Goal: Task Accomplishment & Management: Use online tool/utility

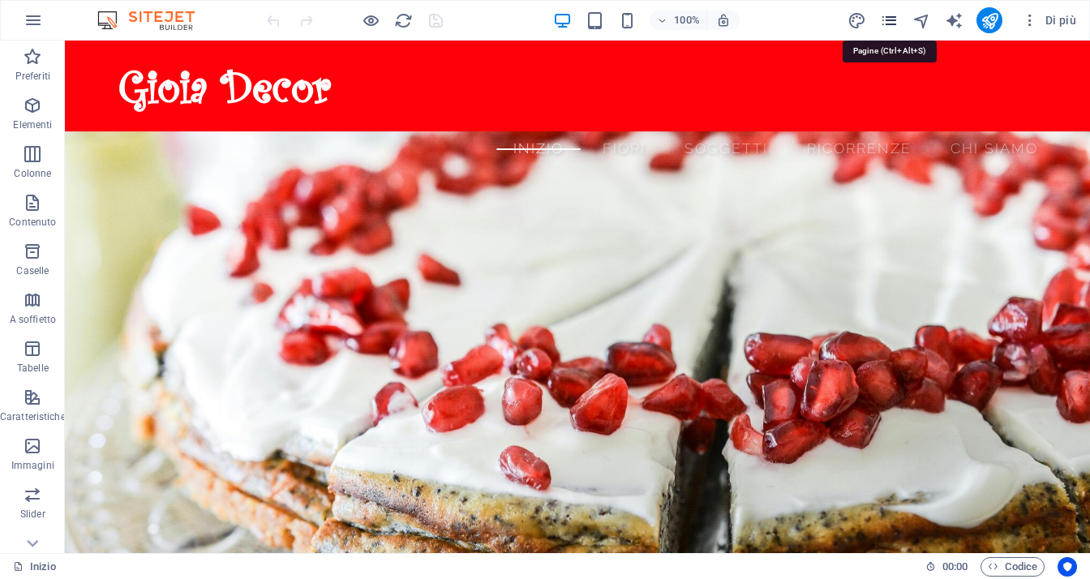
click at [897, 27] on icon "pages" at bounding box center [889, 20] width 19 height 19
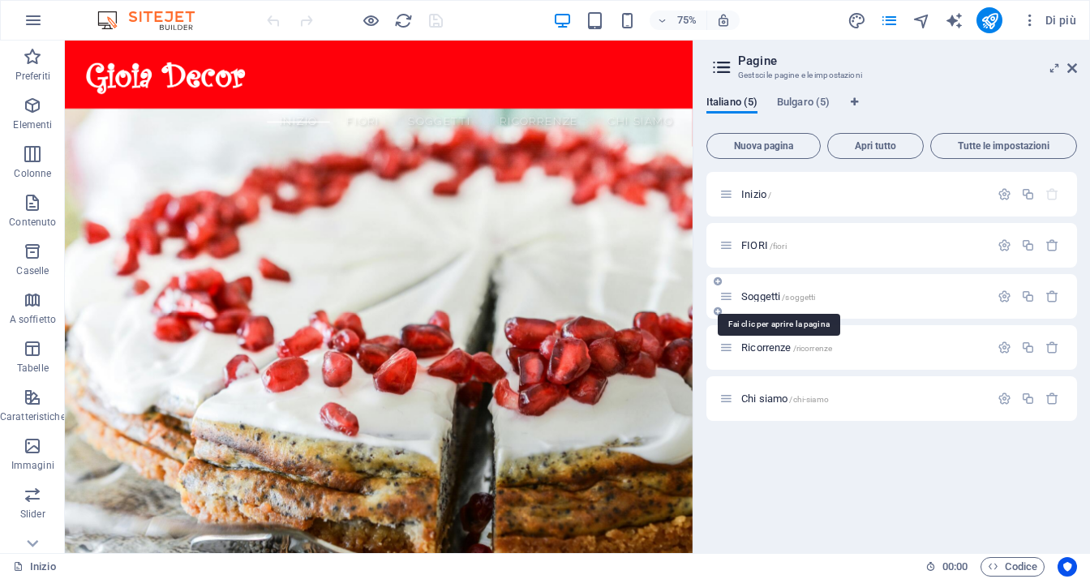
click at [768, 294] on span "Soggetti /soggetti" at bounding box center [778, 296] width 74 height 12
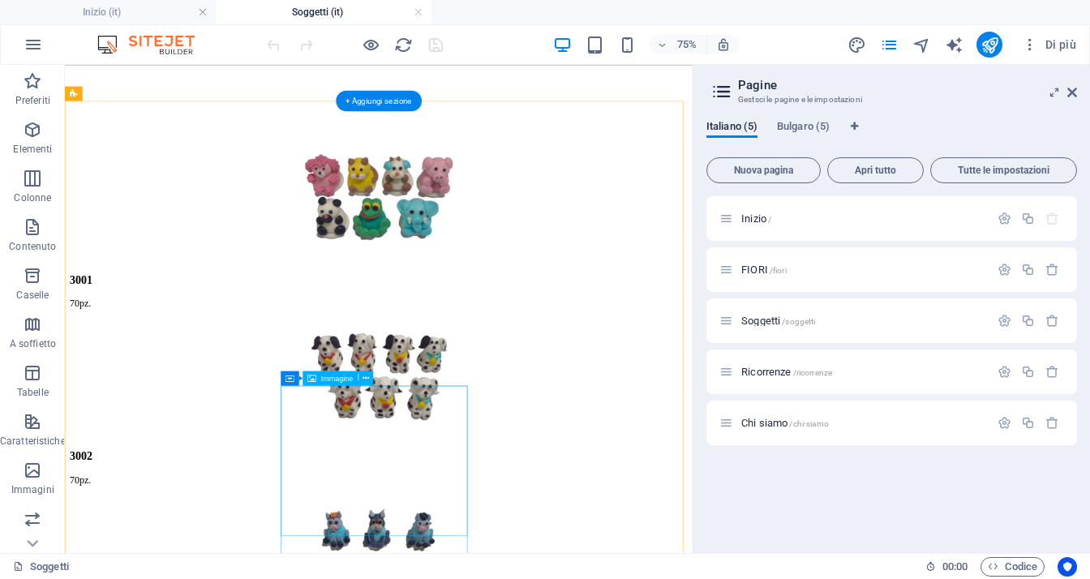
scroll to position [1057, 0]
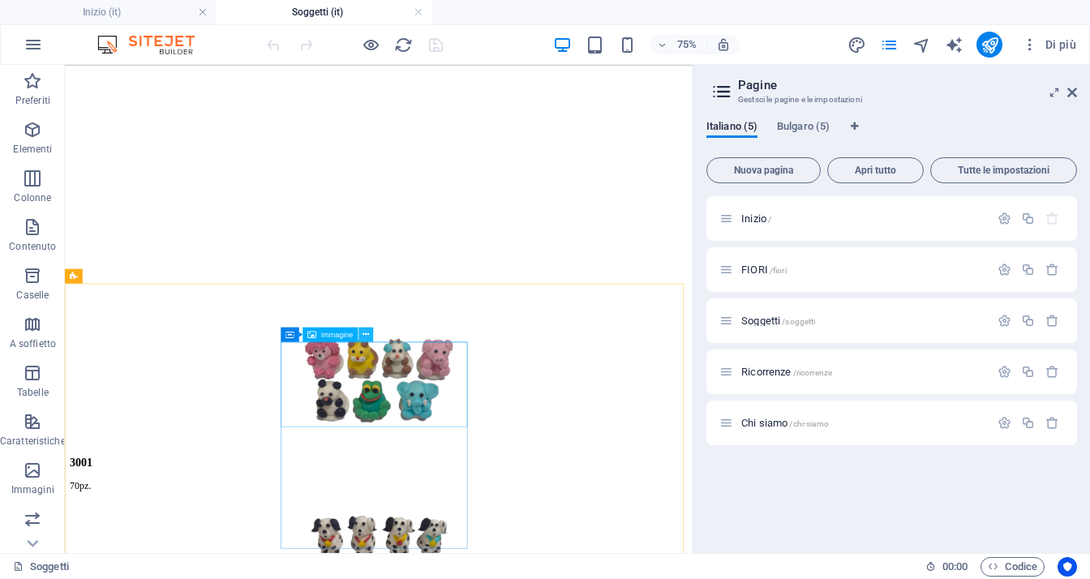
click at [366, 333] on icon at bounding box center [365, 334] width 6 height 13
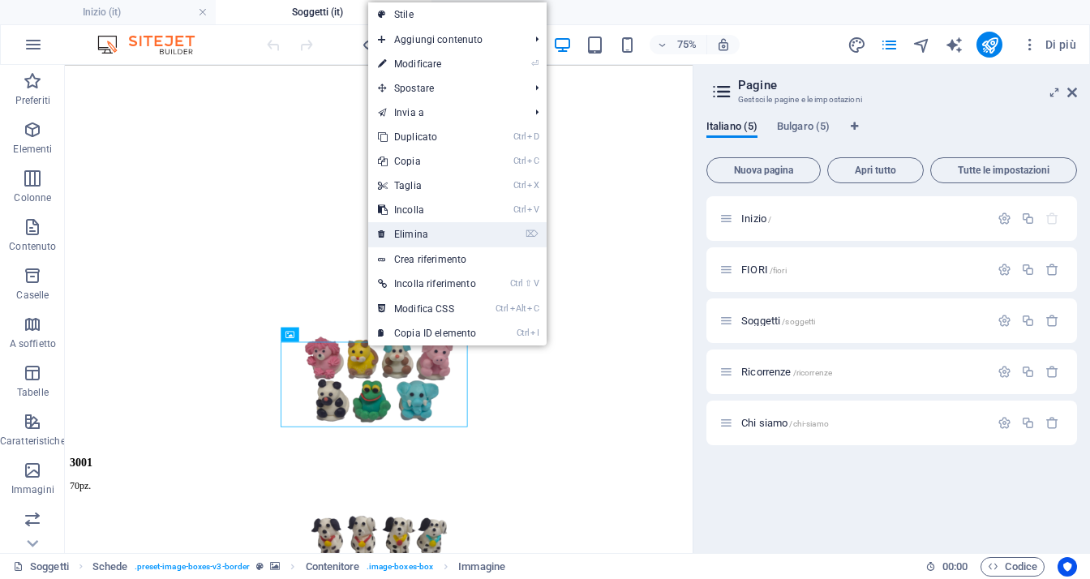
click at [442, 235] on link "⌦ Elimina" at bounding box center [427, 234] width 118 height 24
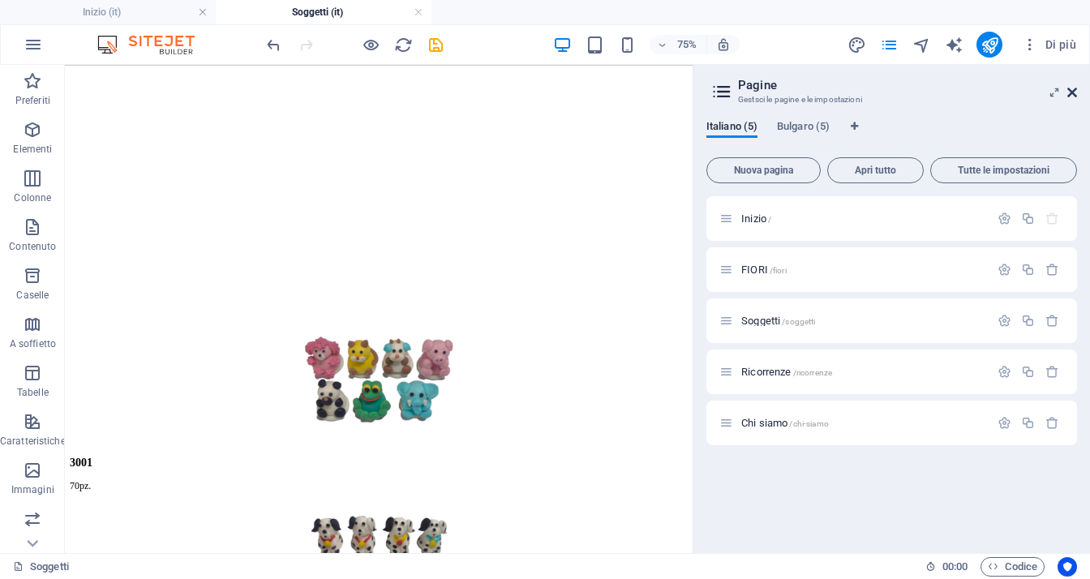
click at [1067, 88] on icon at bounding box center [1072, 92] width 10 height 13
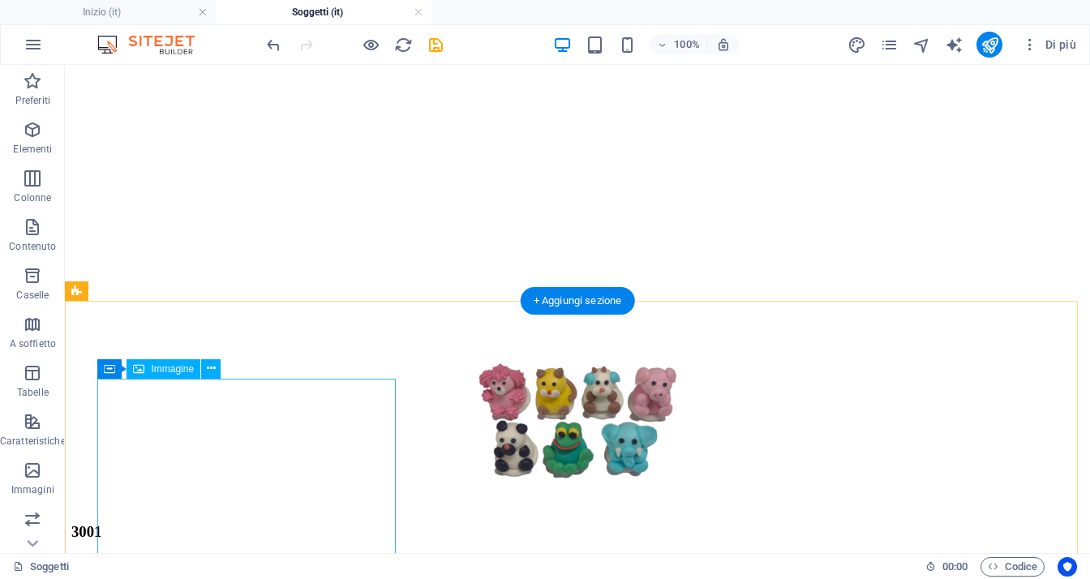
scroll to position [1300, 0]
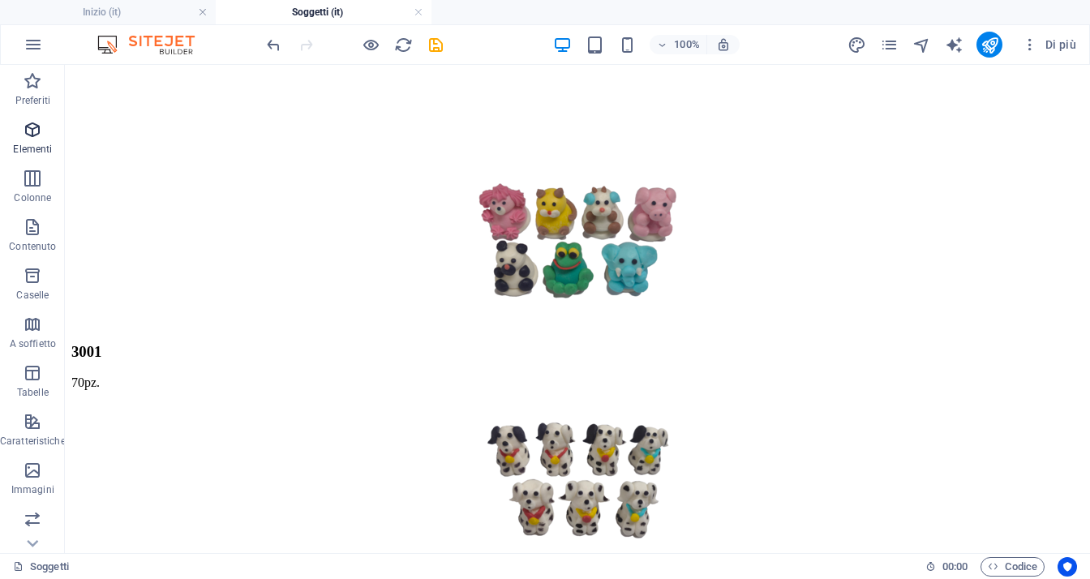
click at [28, 138] on icon "button" at bounding box center [32, 129] width 19 height 19
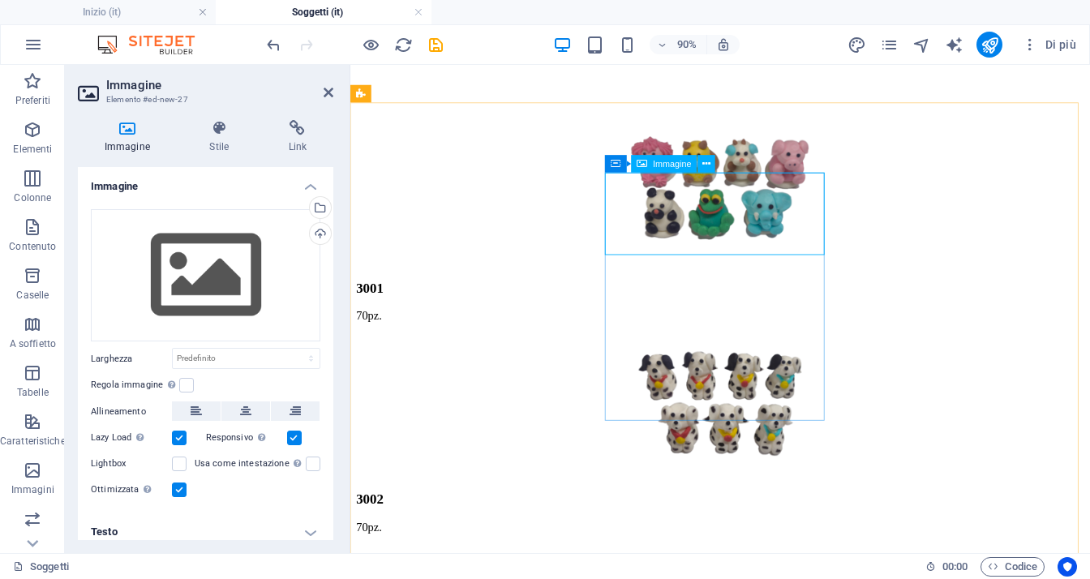
scroll to position [1381, 0]
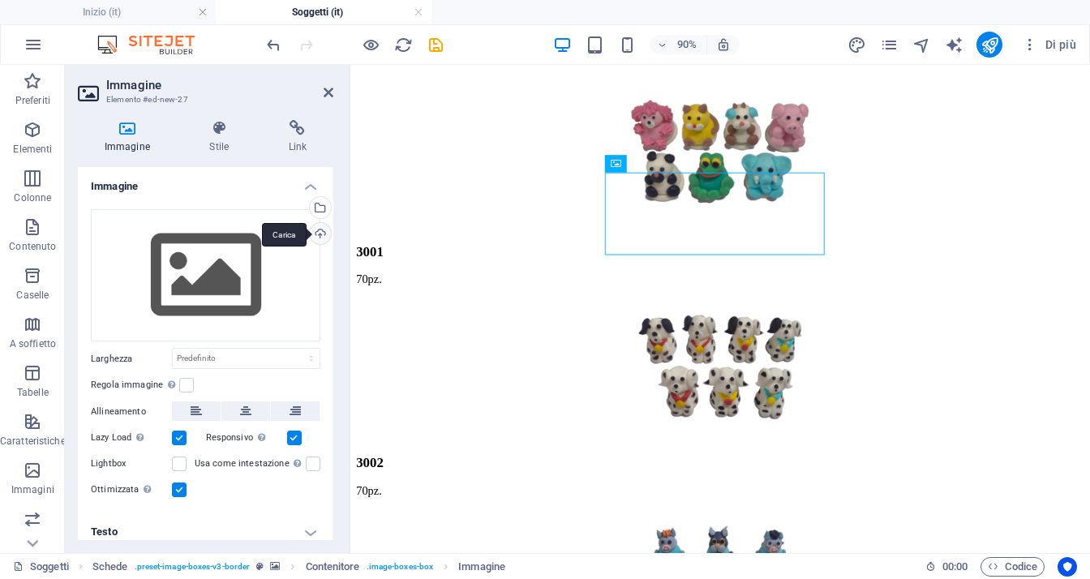
click at [315, 233] on div "Carica" at bounding box center [318, 235] width 24 height 24
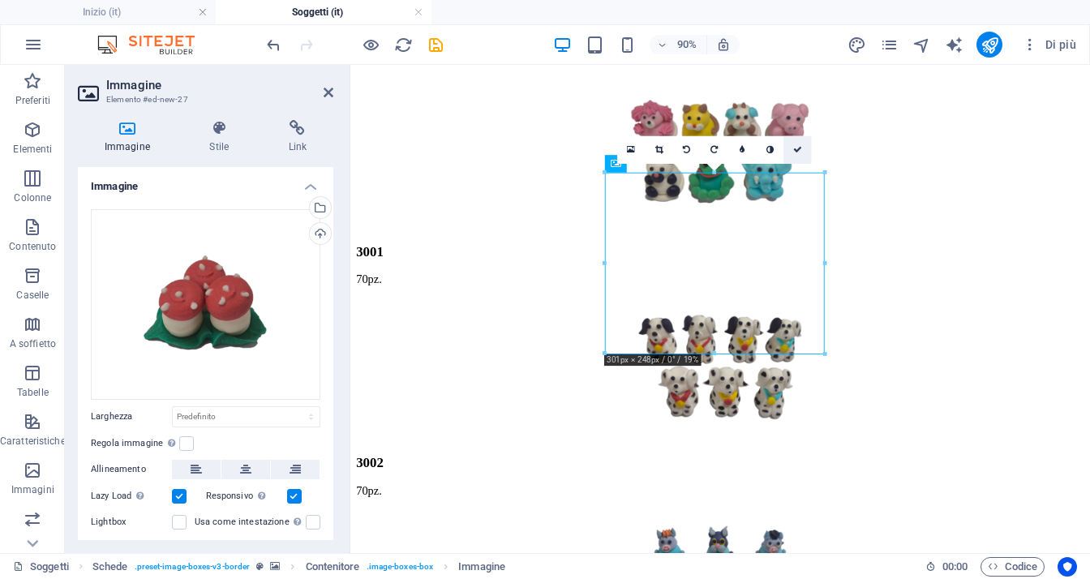
click at [802, 145] on icon at bounding box center [797, 149] width 9 height 9
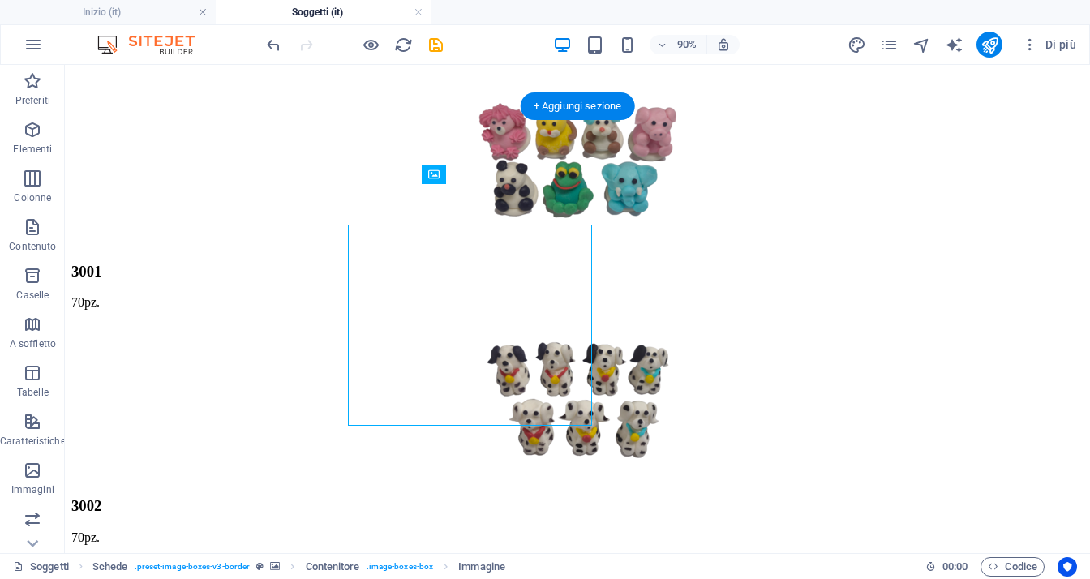
scroll to position [1340, 0]
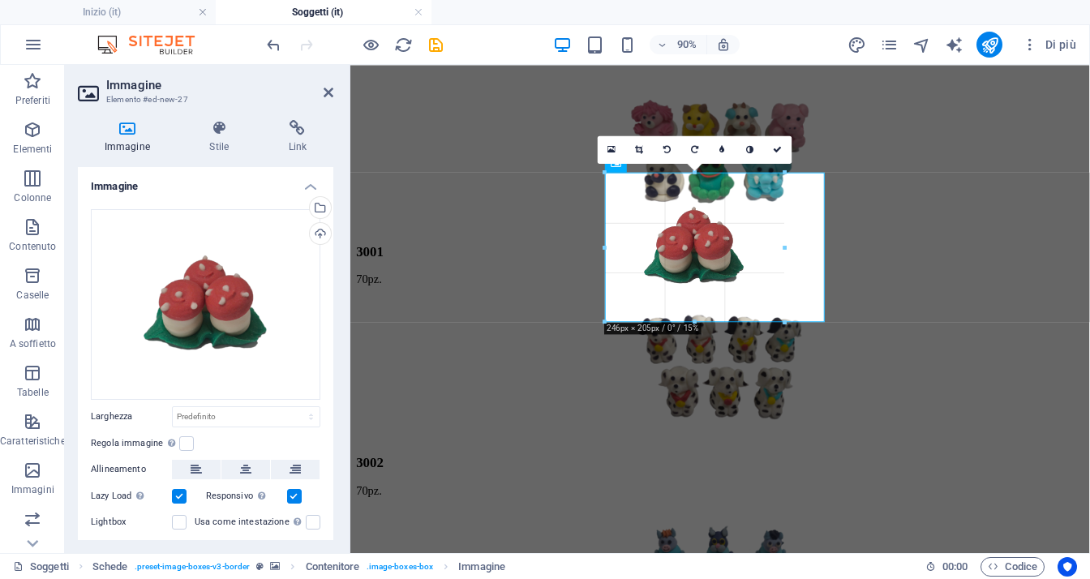
drag, startPoint x: 821, startPoint y: 356, endPoint x: 752, endPoint y: 321, distance: 77.2
type input "246"
select select "px"
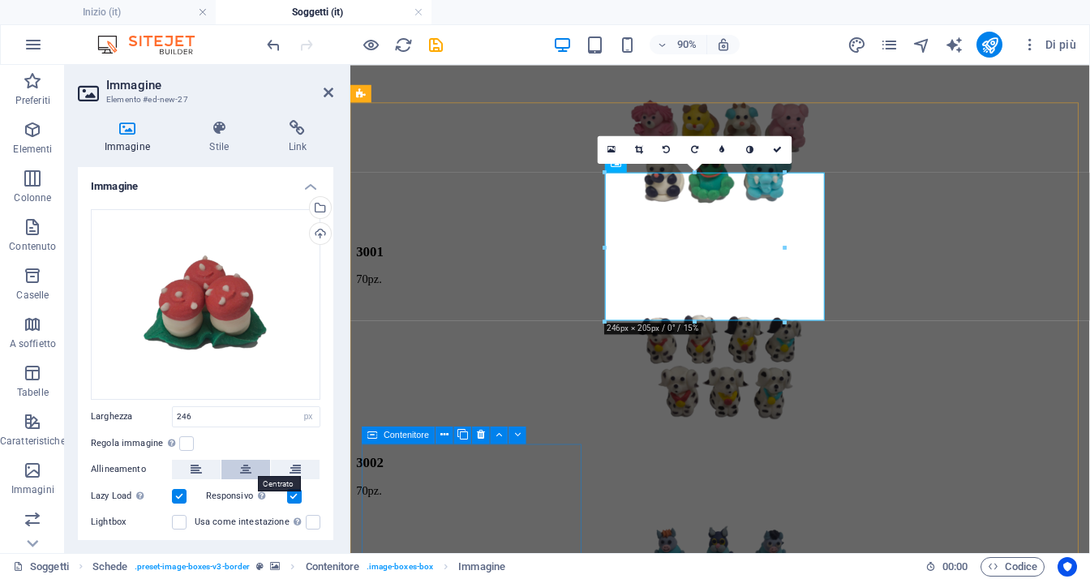
click at [246, 465] on icon at bounding box center [245, 469] width 11 height 19
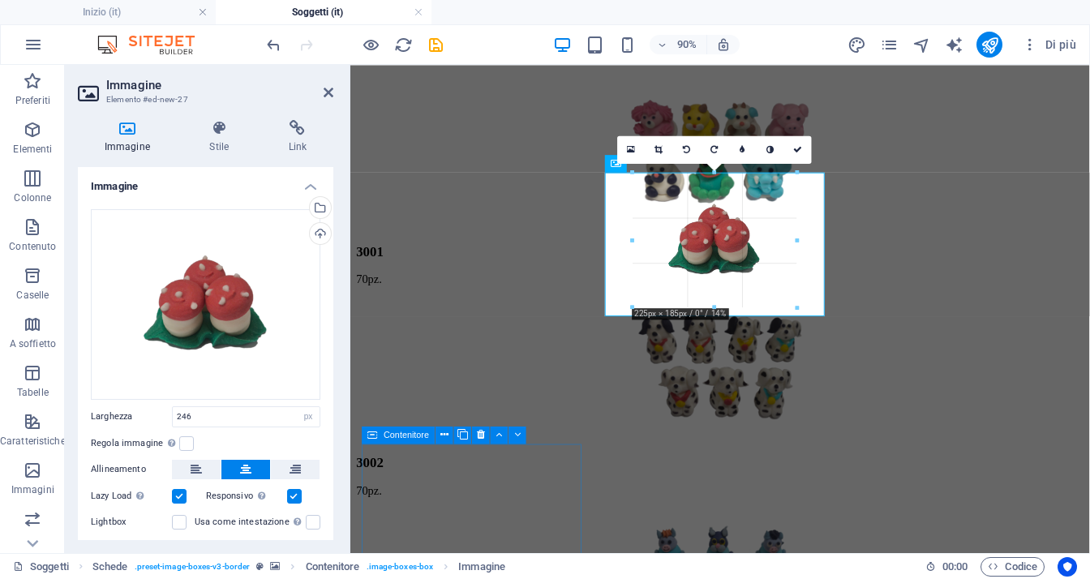
drag, startPoint x: 806, startPoint y: 322, endPoint x: 782, endPoint y: 303, distance: 30.0
type input "222"
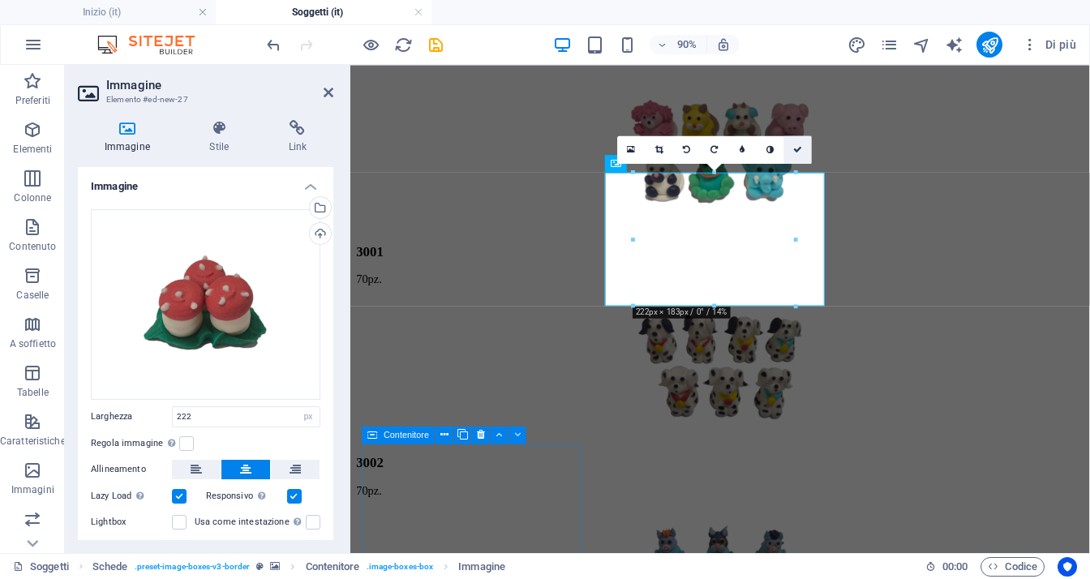
drag, startPoint x: 797, startPoint y: 145, endPoint x: 729, endPoint y: 82, distance: 92.9
click at [797, 145] on icon at bounding box center [797, 149] width 9 height 9
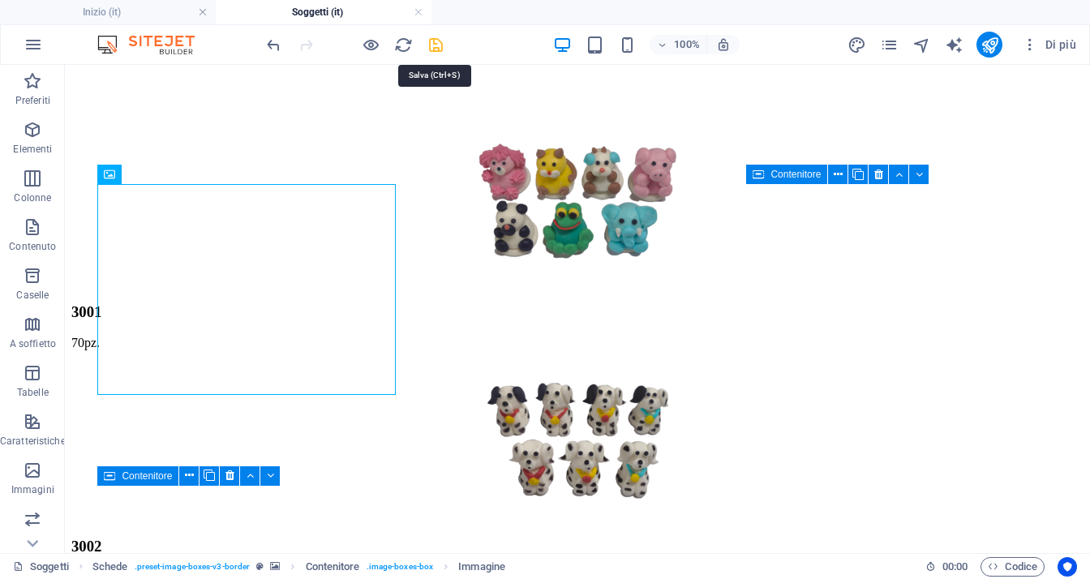
click at [433, 41] on icon "save" at bounding box center [435, 45] width 19 height 19
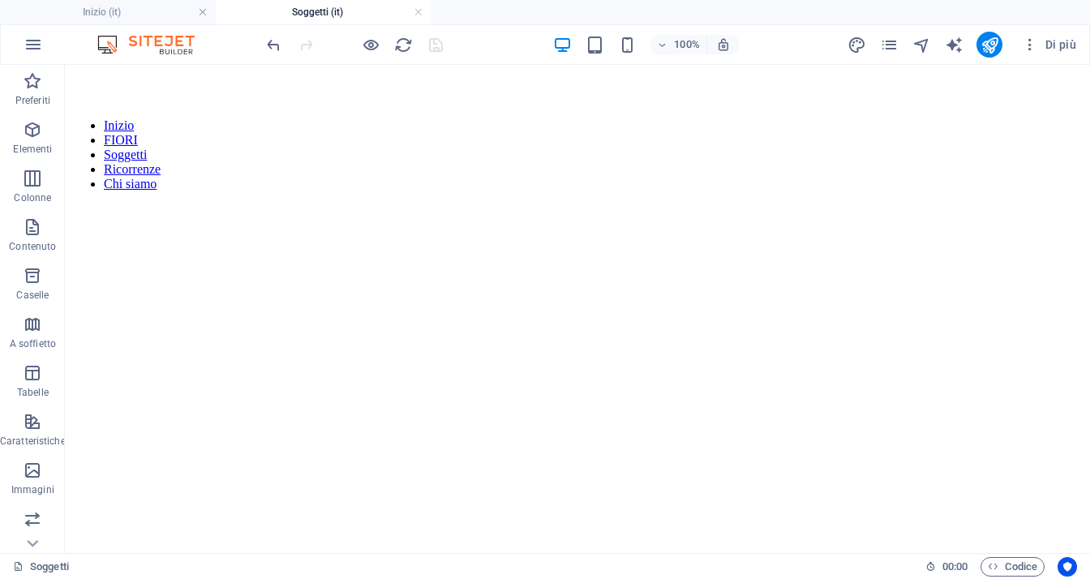
scroll to position [0, 0]
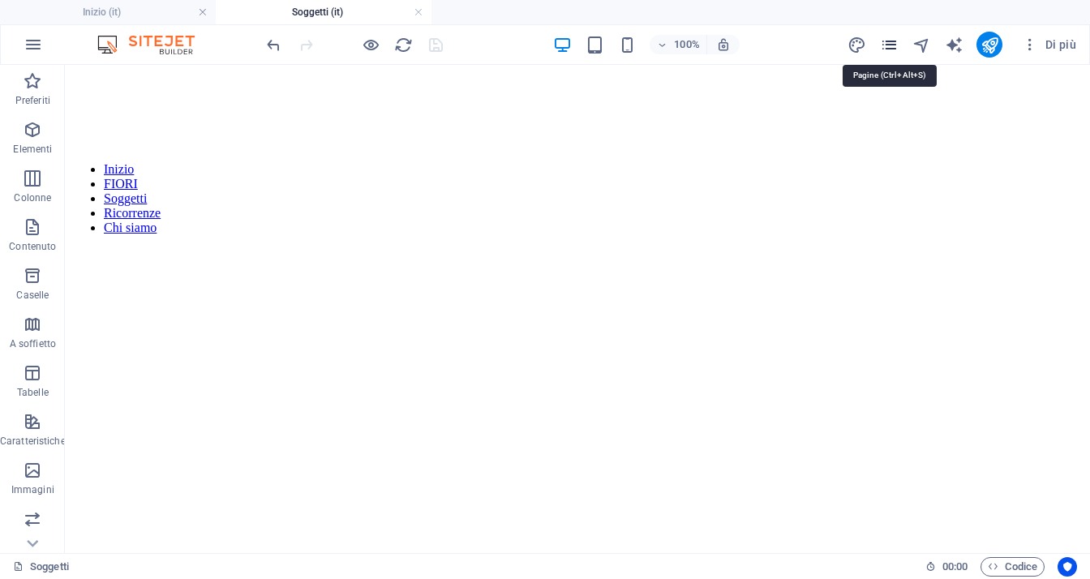
click at [887, 46] on icon "pages" at bounding box center [889, 45] width 19 height 19
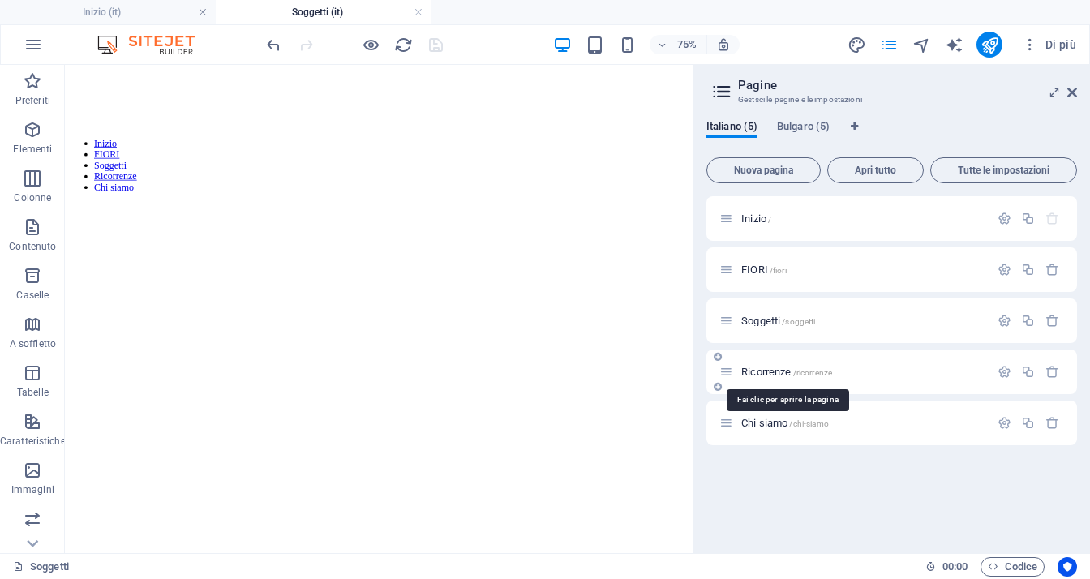
click at [777, 368] on span "Ricorrenze /ricorrenze" at bounding box center [786, 372] width 91 height 12
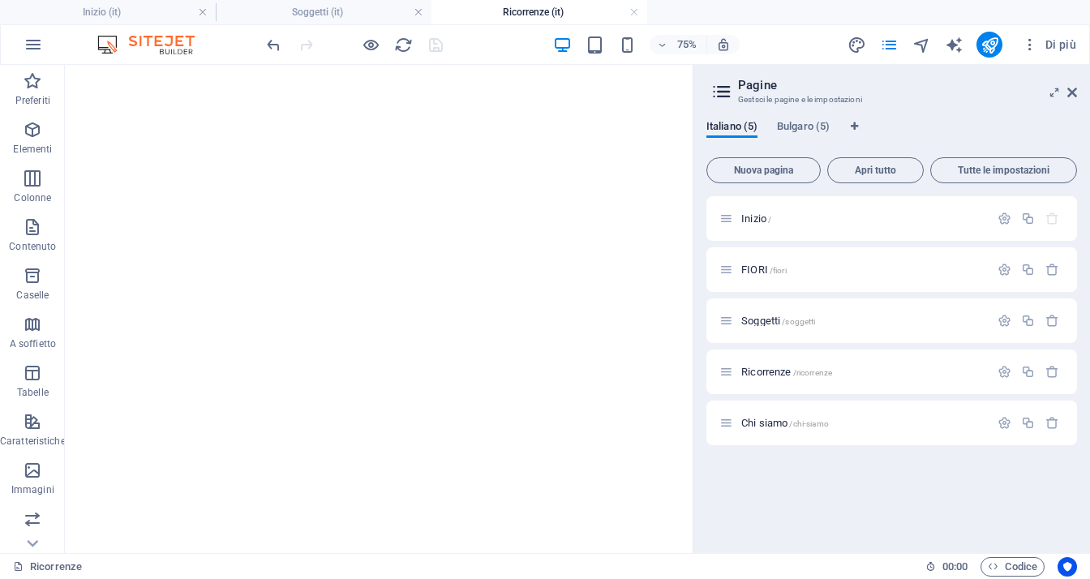
scroll to position [177, 0]
click at [635, 13] on link at bounding box center [634, 12] width 10 height 15
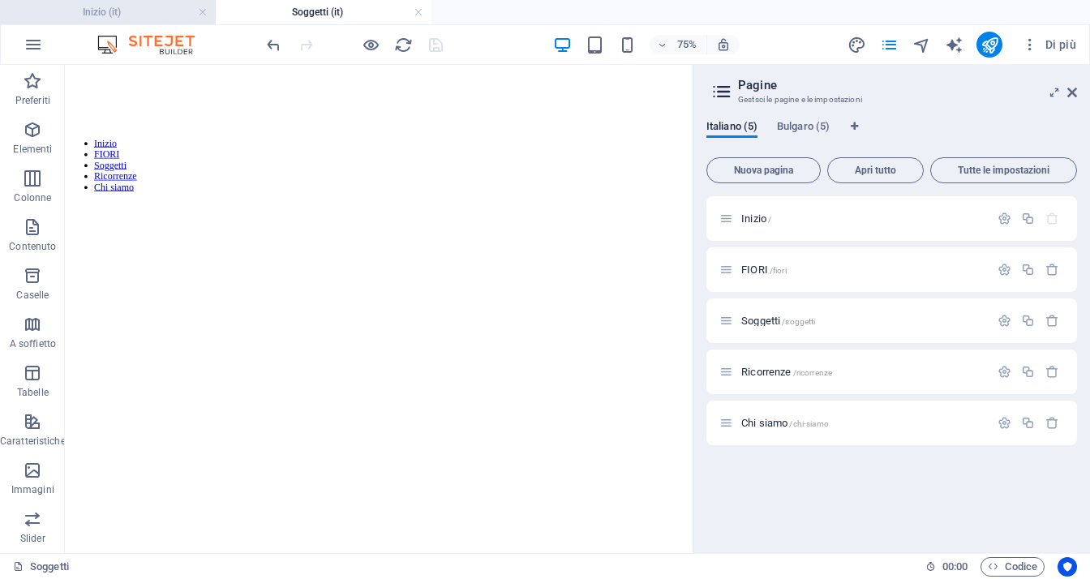
click at [136, 14] on h4 "Inizio (it)" at bounding box center [108, 12] width 216 height 18
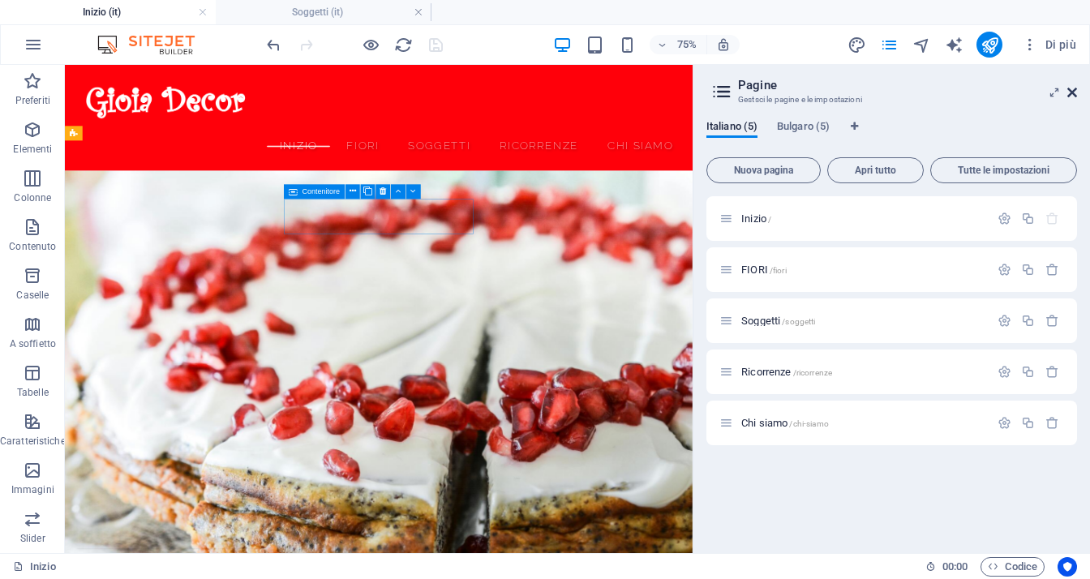
click at [1073, 97] on icon at bounding box center [1072, 92] width 10 height 13
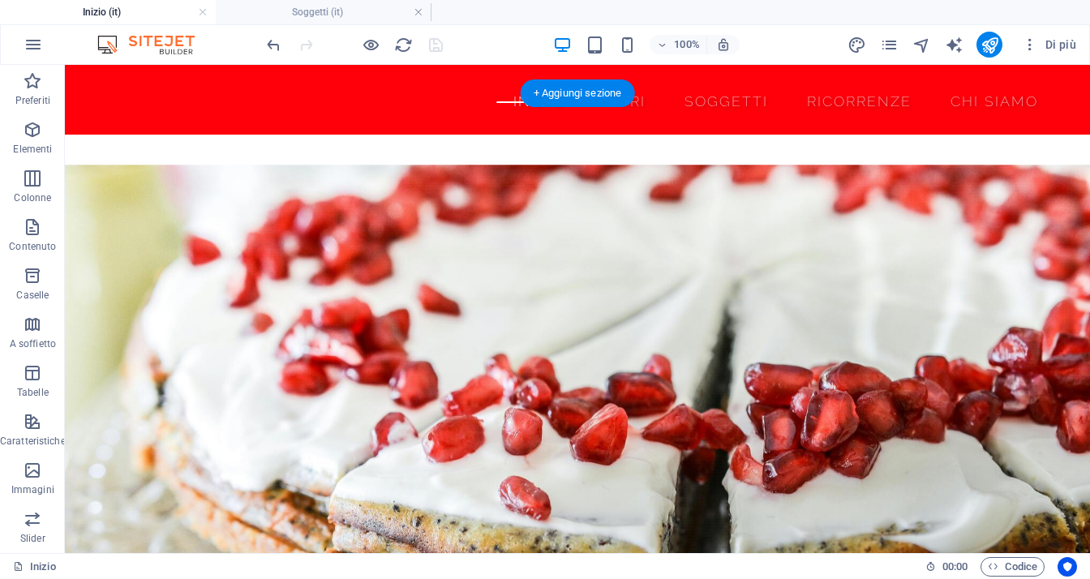
scroll to position [162, 0]
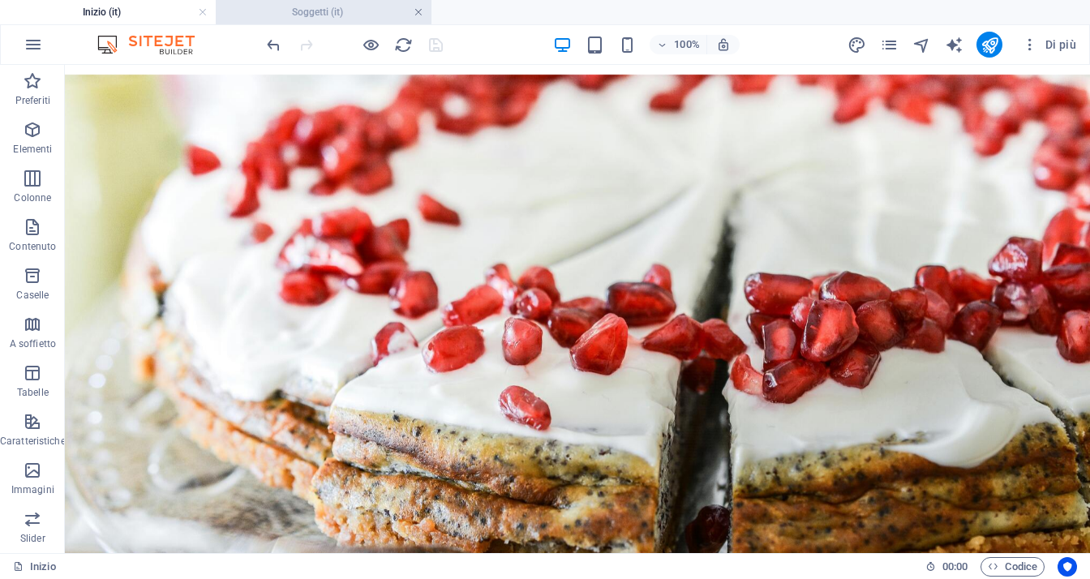
drag, startPoint x: 417, startPoint y: 12, endPoint x: 258, endPoint y: 67, distance: 168.2
click at [417, 12] on link at bounding box center [418, 12] width 10 height 15
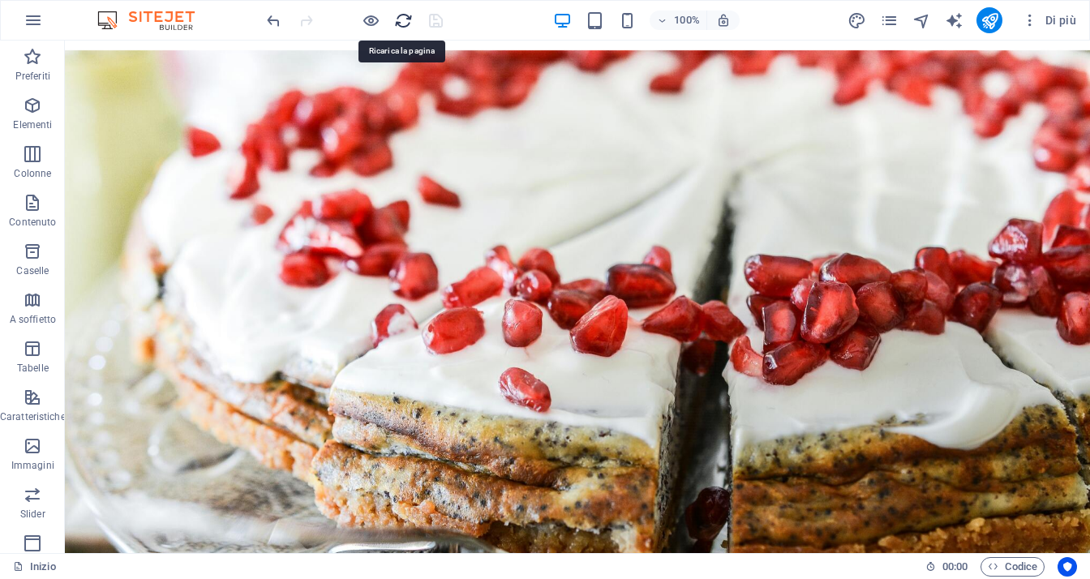
click at [403, 19] on icon "reload" at bounding box center [403, 20] width 19 height 19
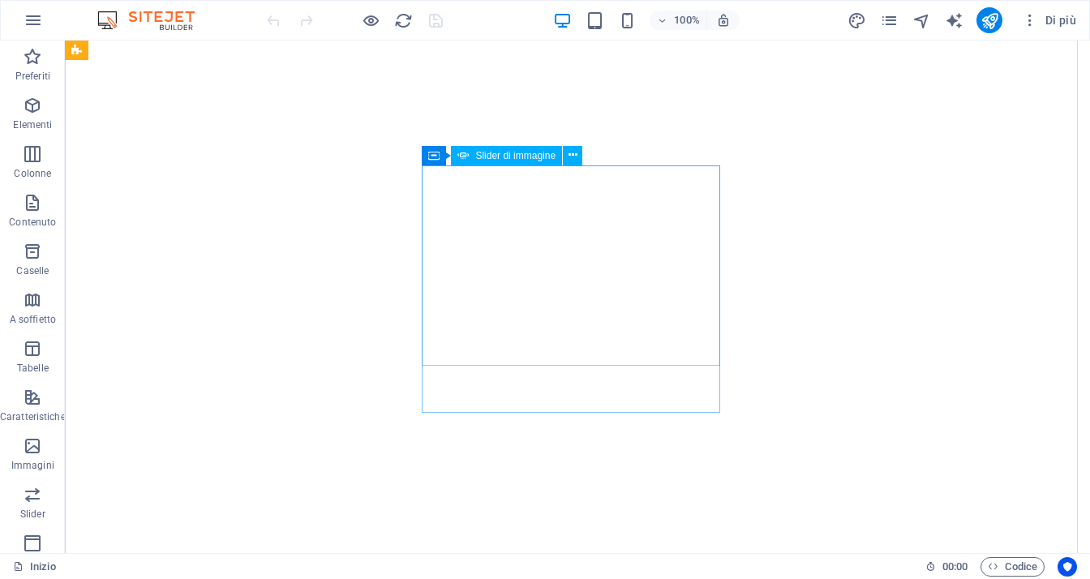
scroll to position [324, 0]
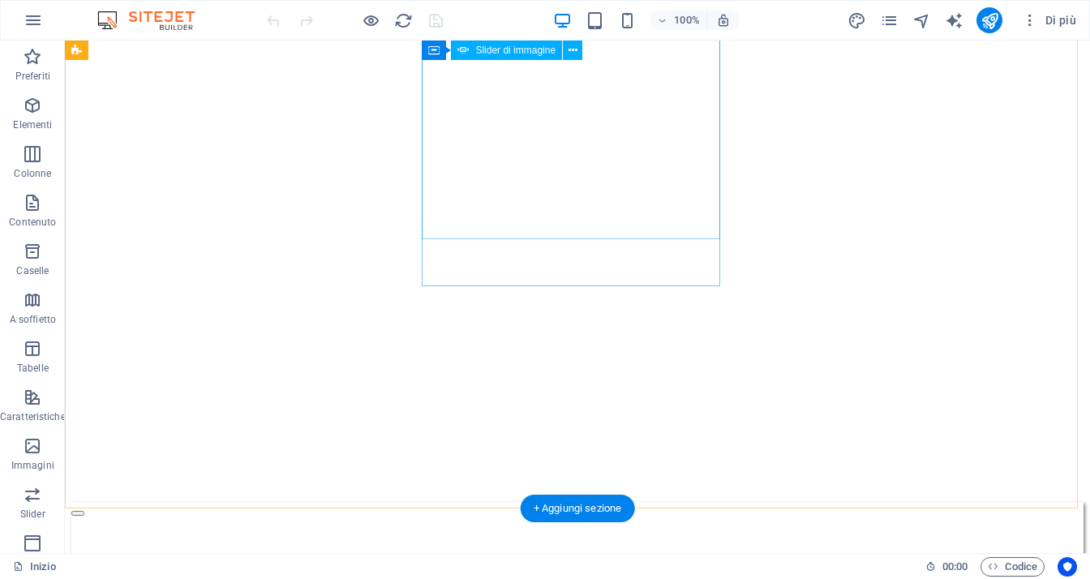
select select "ms"
select select "s"
select select "progressive"
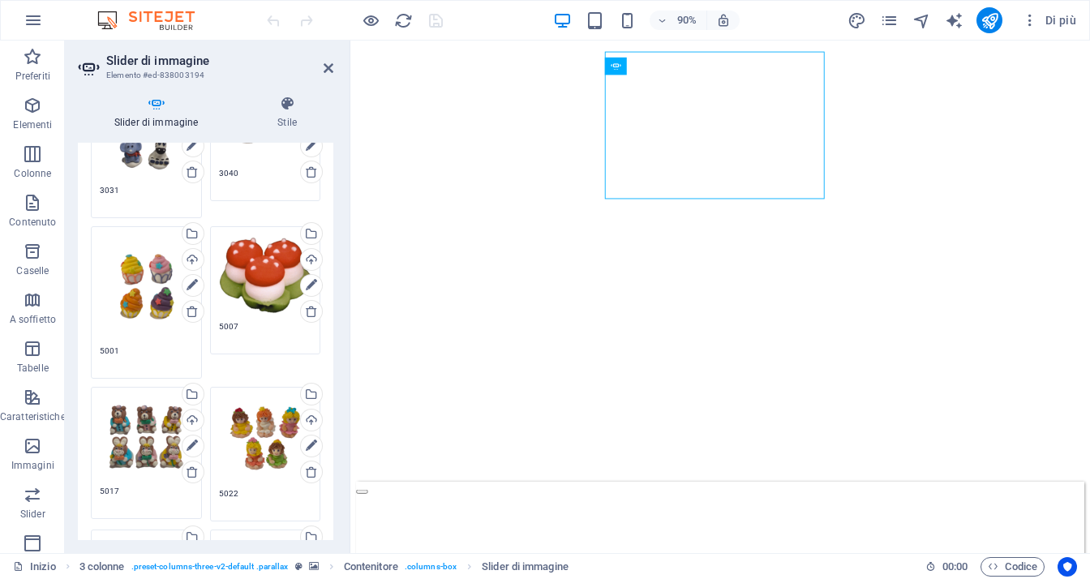
scroll to position [649, 0]
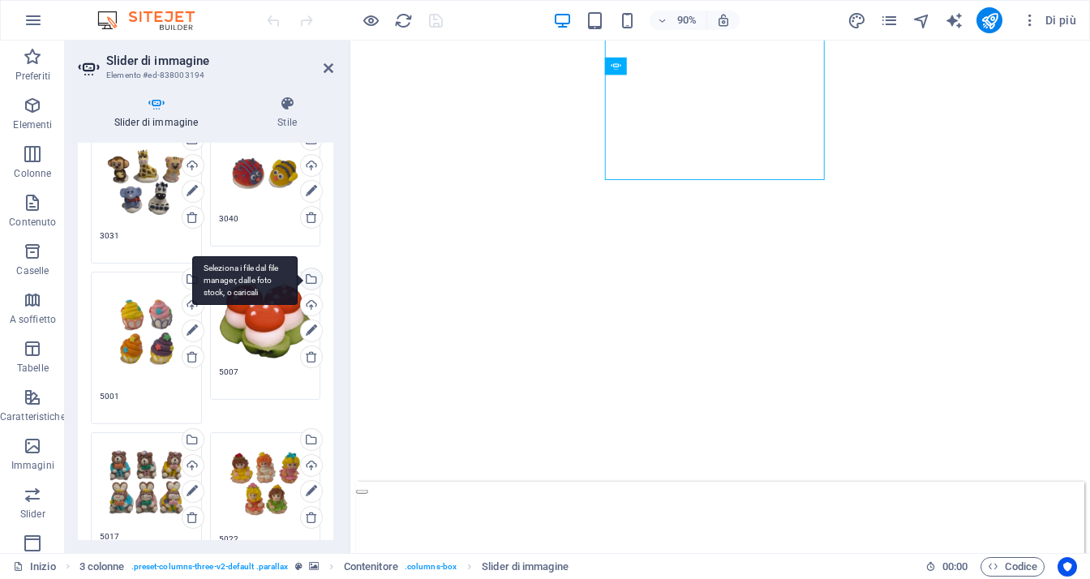
click at [312, 273] on div "Seleziona i file dal file manager, dalle foto stock, o caricali" at bounding box center [310, 280] width 24 height 24
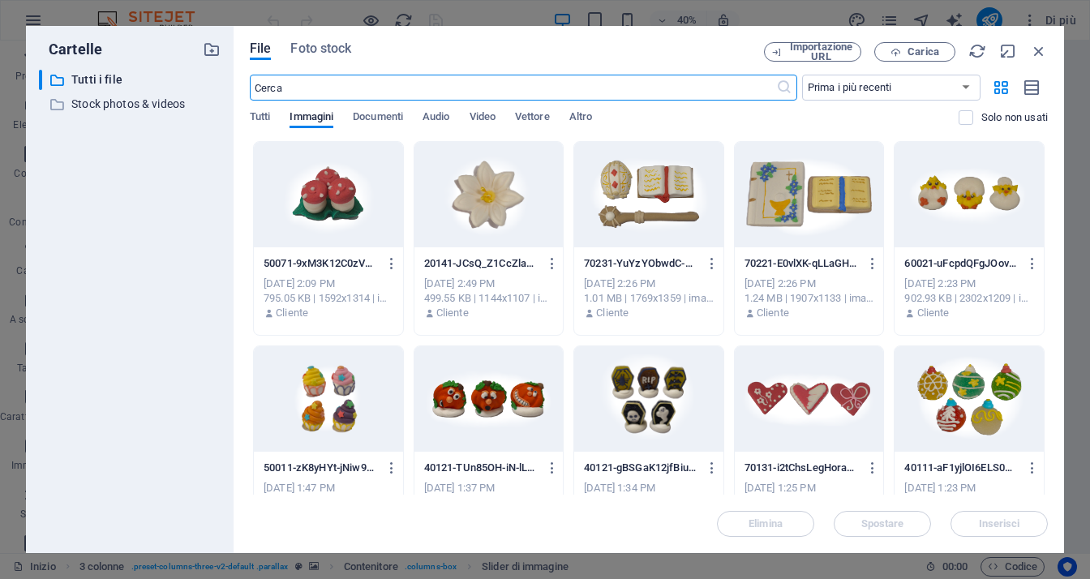
scroll to position [0, 0]
click at [341, 186] on div at bounding box center [328, 194] width 149 height 105
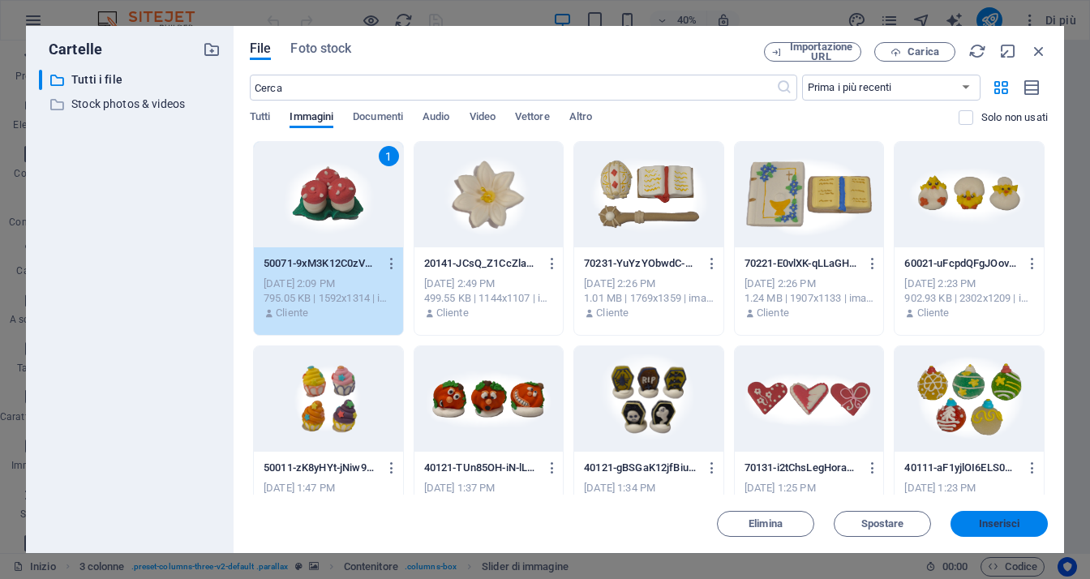
click at [999, 522] on span "Inserisci" at bounding box center [999, 524] width 41 height 10
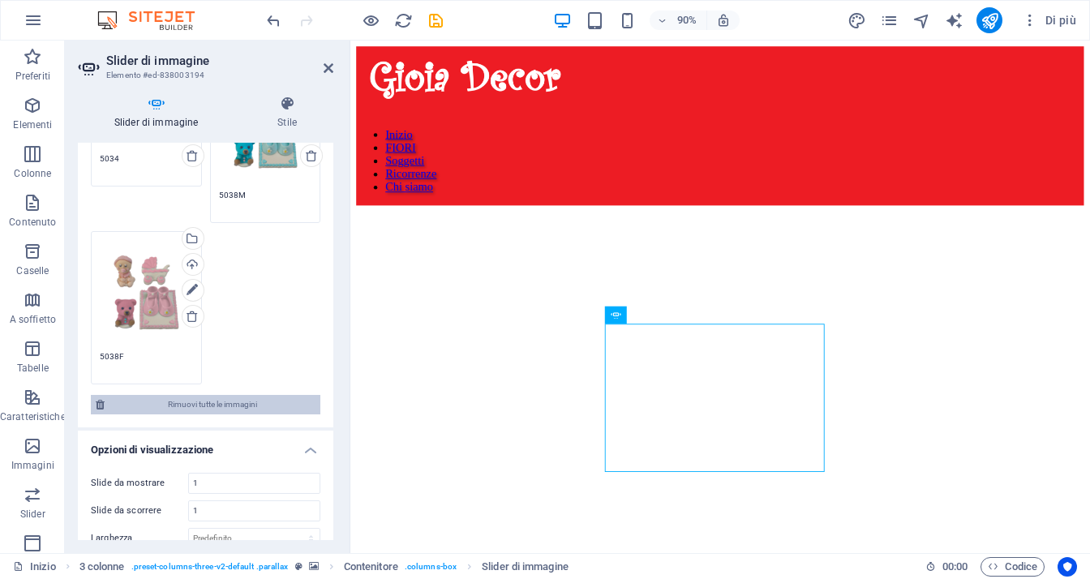
scroll to position [1297, 0]
click at [495, 153] on figure at bounding box center [761, 153] width 808 height 0
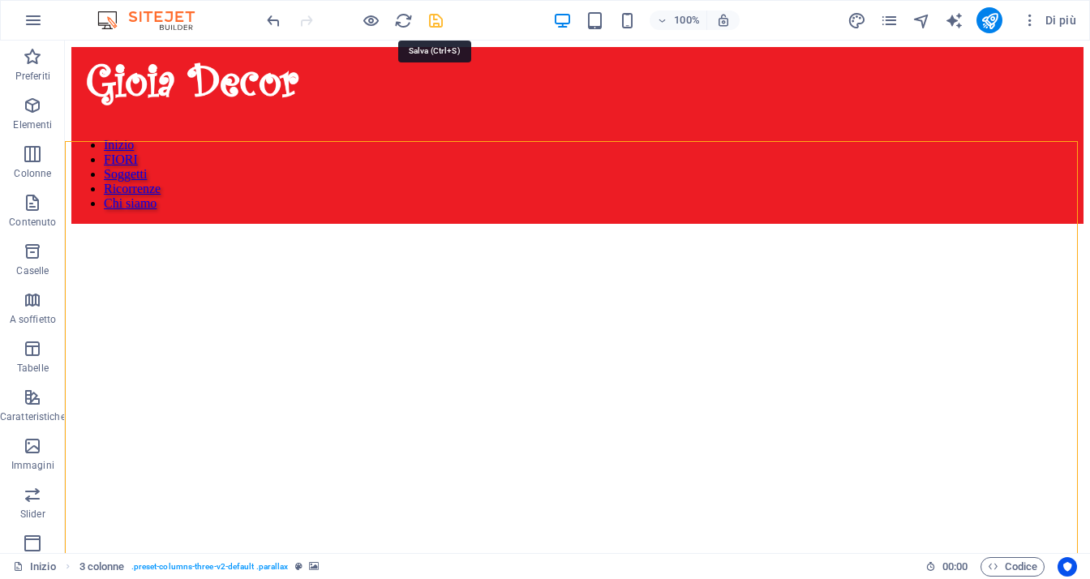
click at [439, 17] on icon "save" at bounding box center [435, 20] width 19 height 19
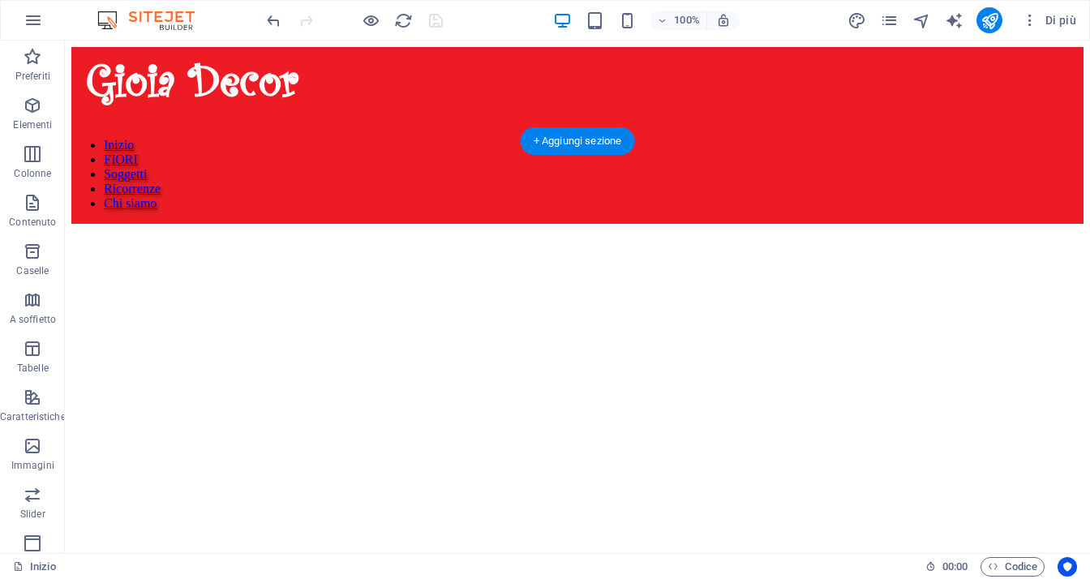
scroll to position [162, 0]
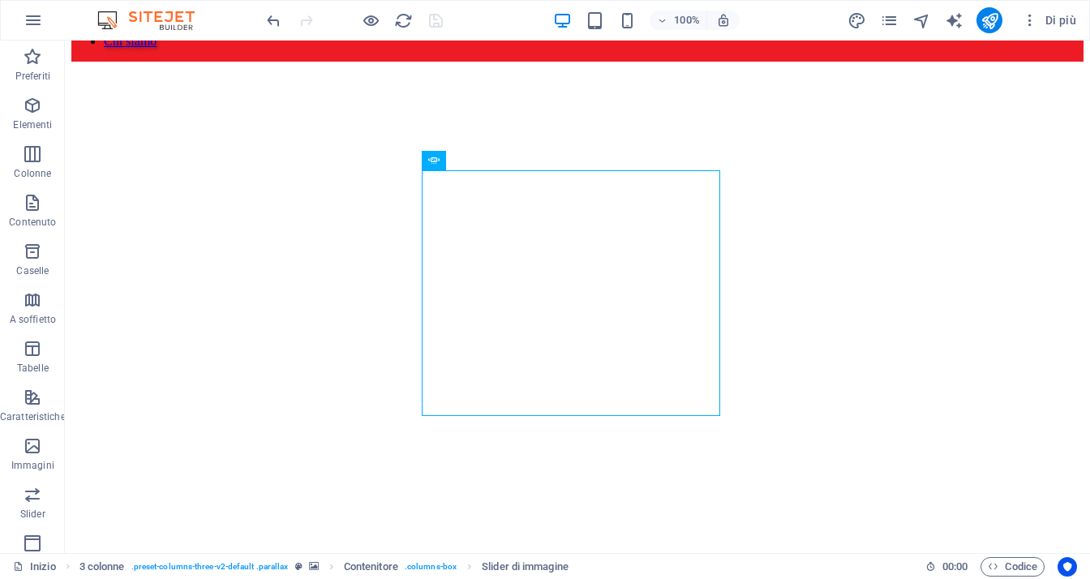
click at [486, 92] on figure at bounding box center [577, 92] width 1012 height 0
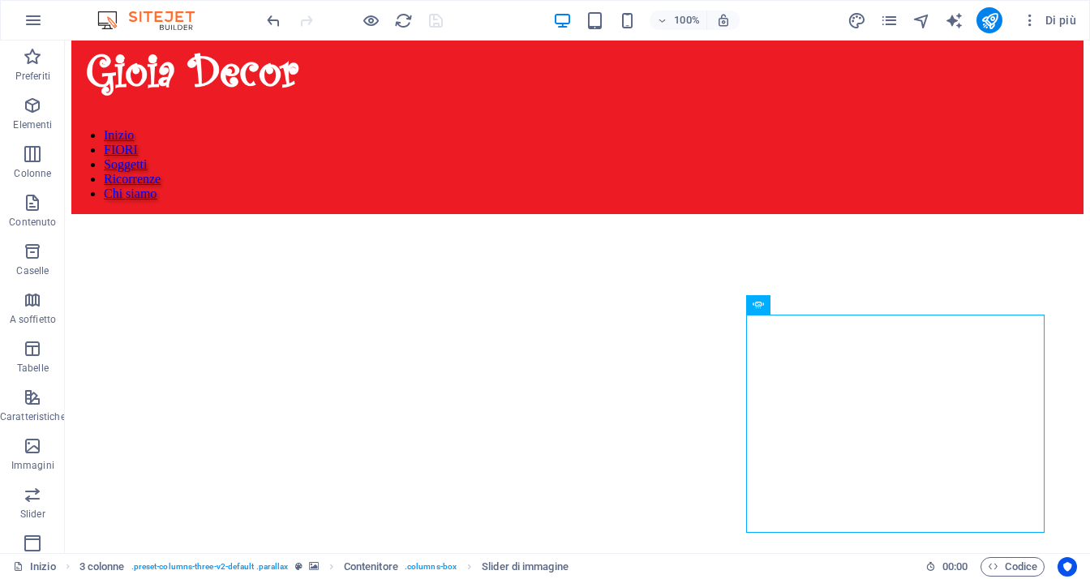
scroll to position [0, 0]
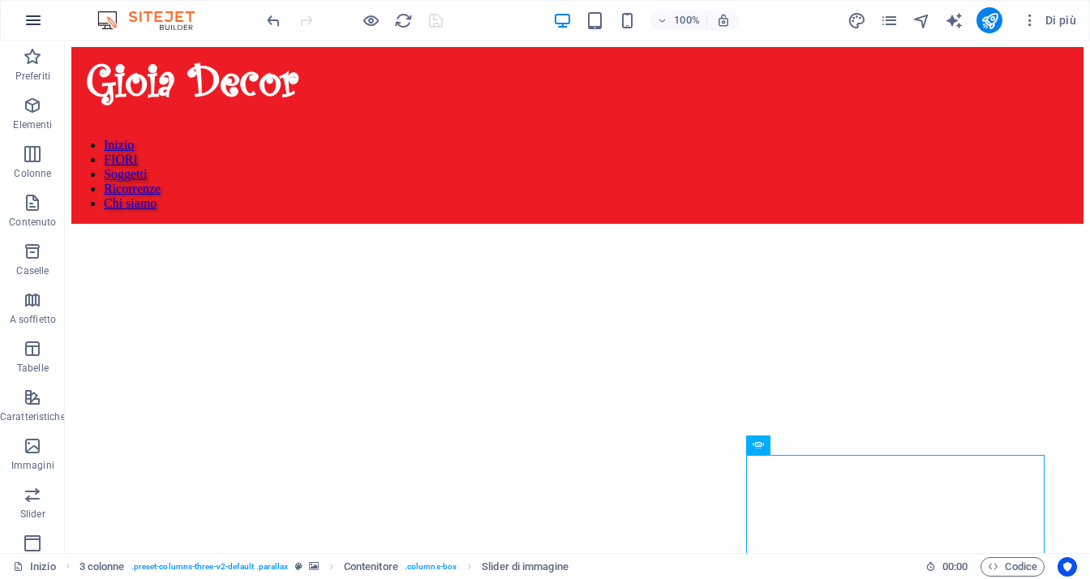
click at [40, 25] on icon "button" at bounding box center [33, 20] width 19 height 19
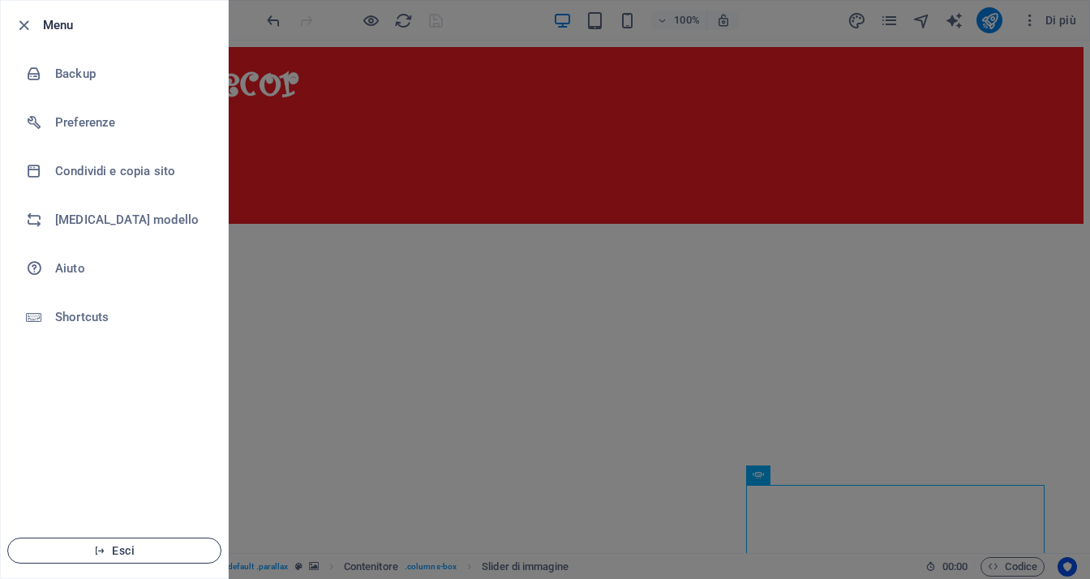
click at [156, 546] on span "Esci" at bounding box center [114, 550] width 186 height 13
